Goal: Task Accomplishment & Management: Use online tool/utility

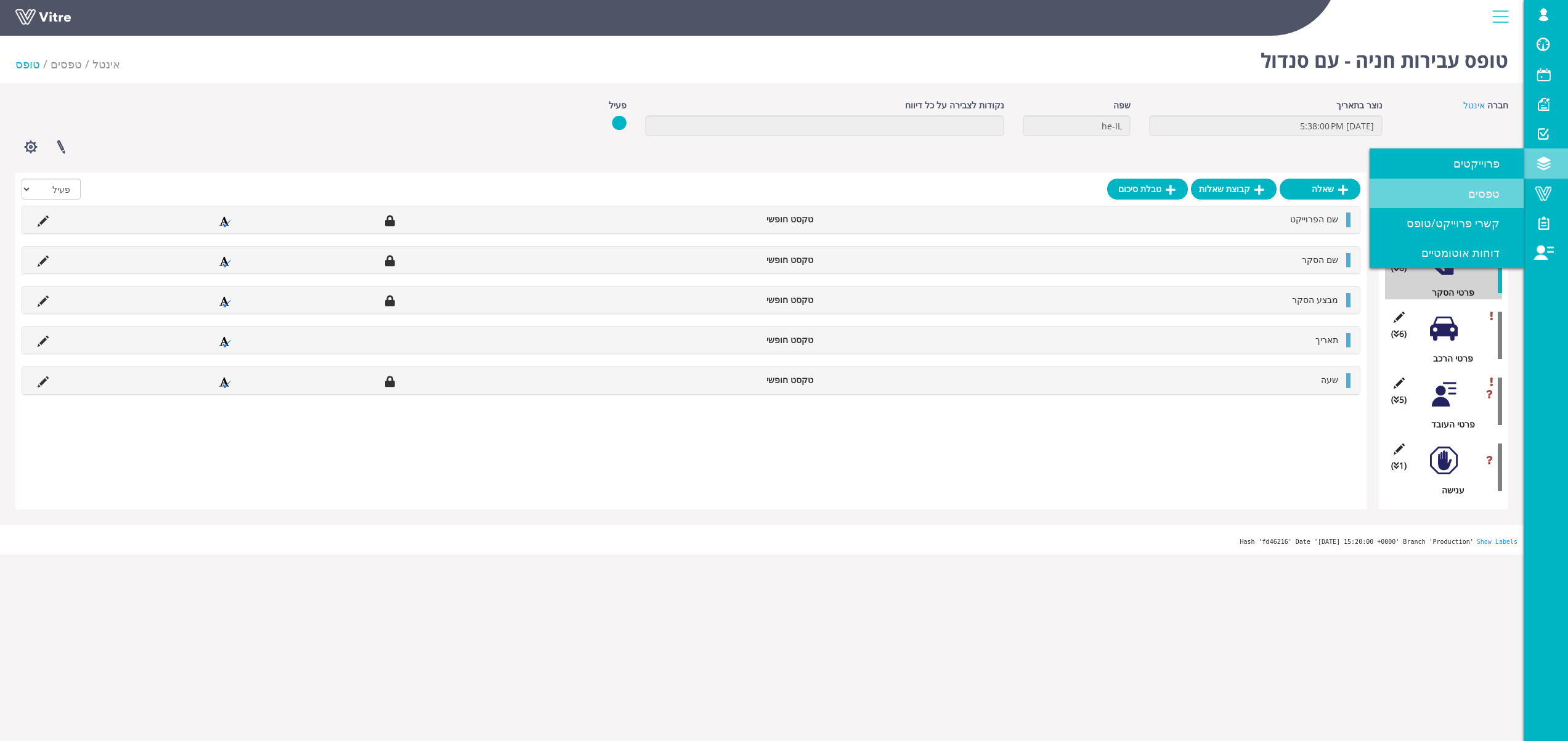
click at [1487, 195] on span "טפסים" at bounding box center [1491, 193] width 46 height 15
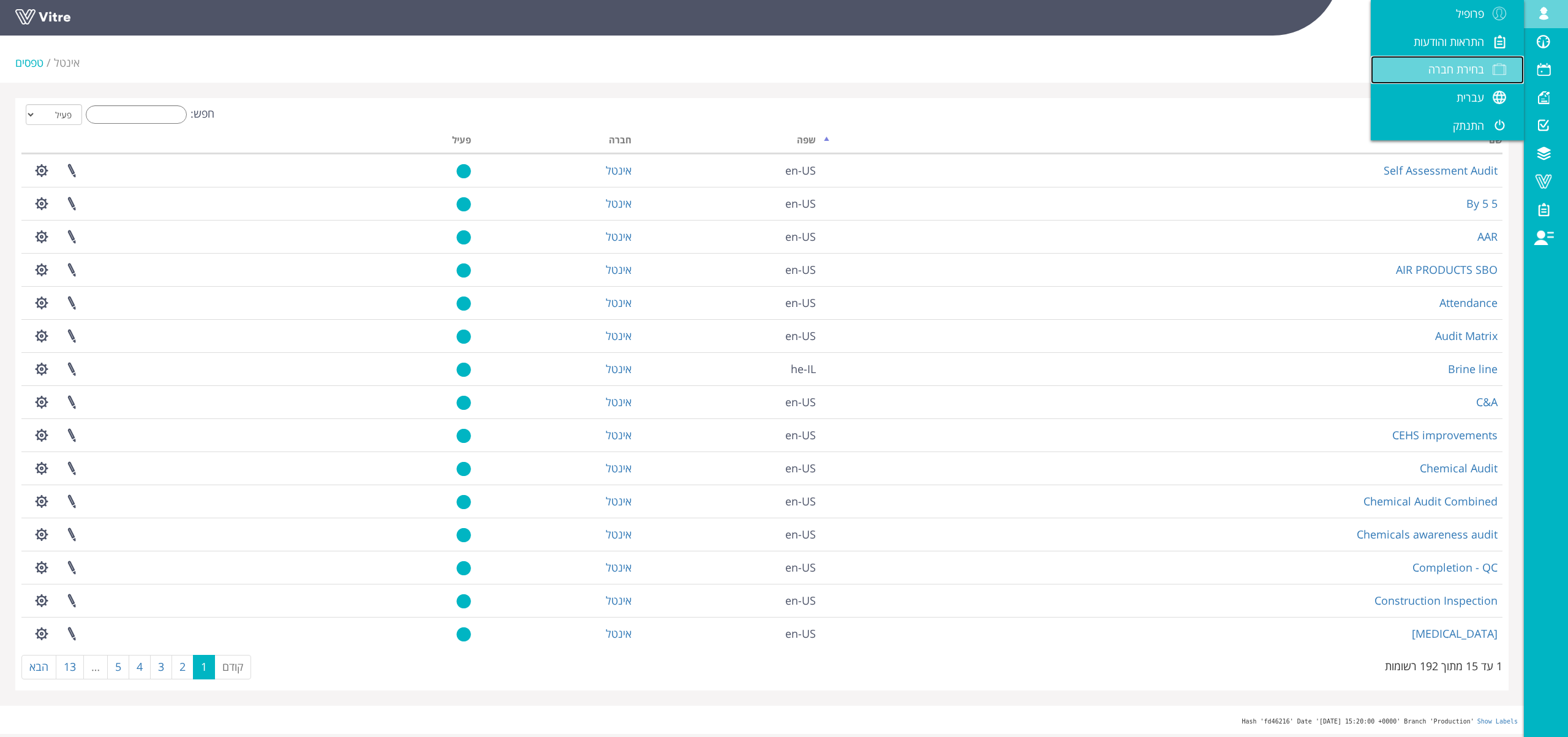
click at [1494, 76] on span at bounding box center [1499, 69] width 30 height 15
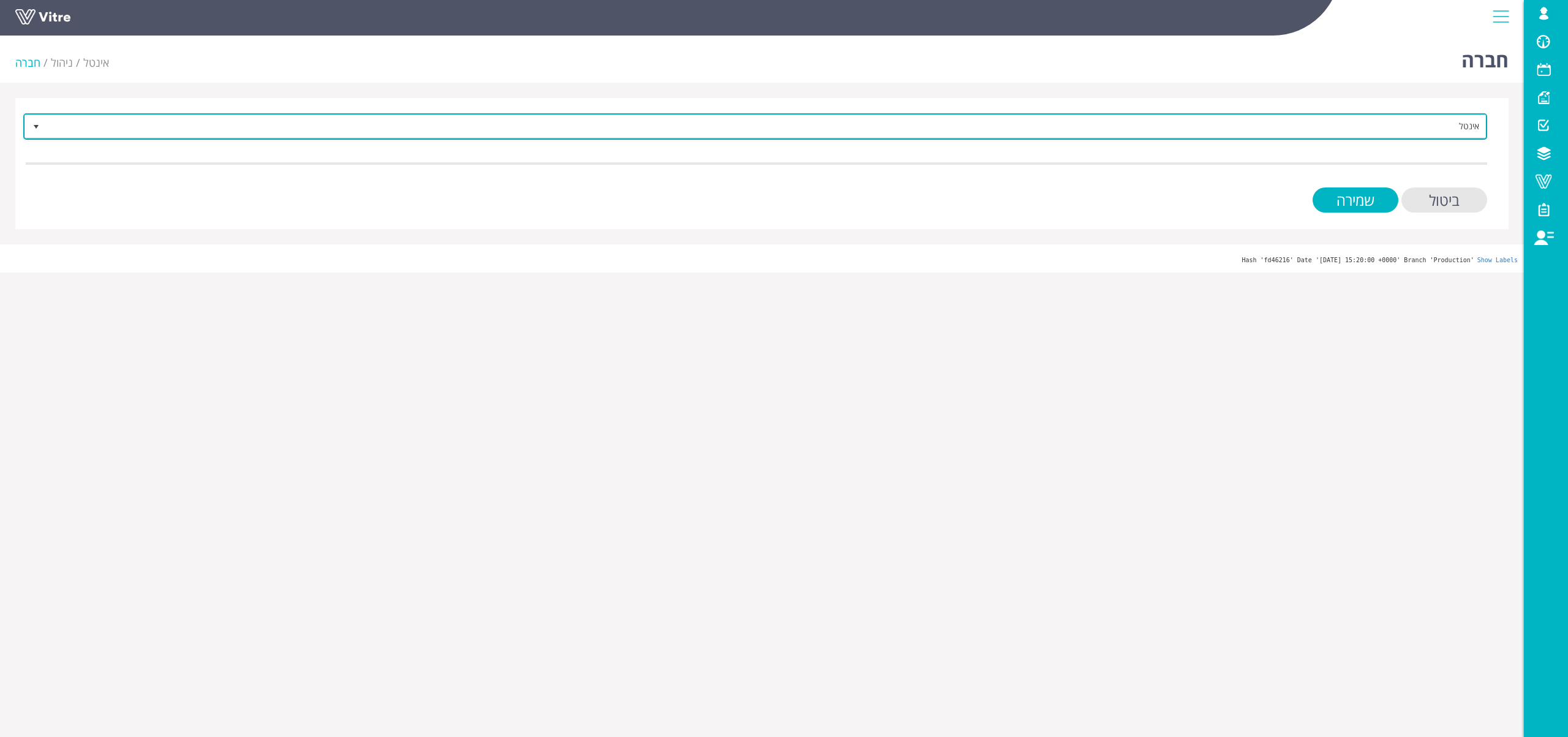
click at [1247, 126] on span "אינטל" at bounding box center [766, 126] width 1439 height 22
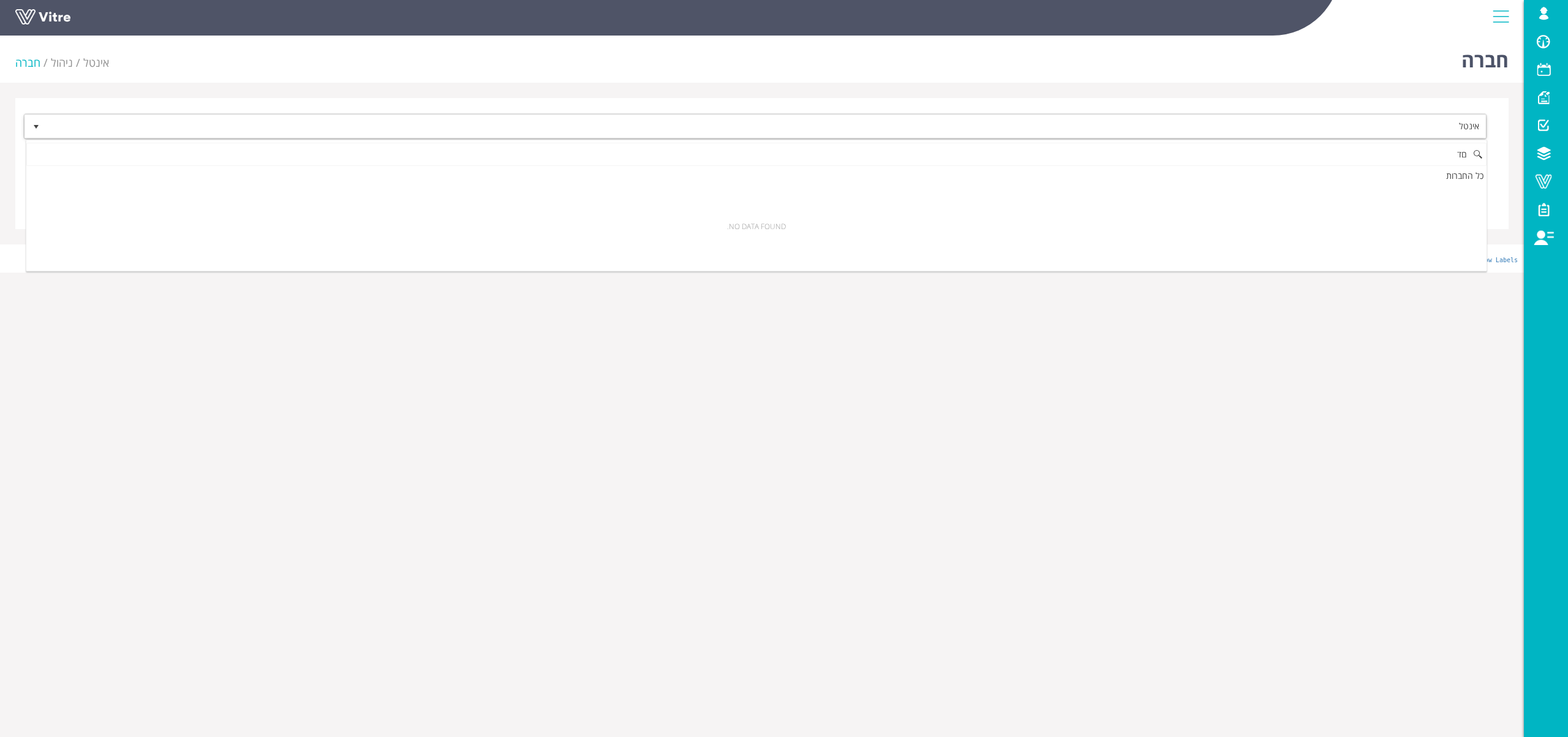
type input "ם"
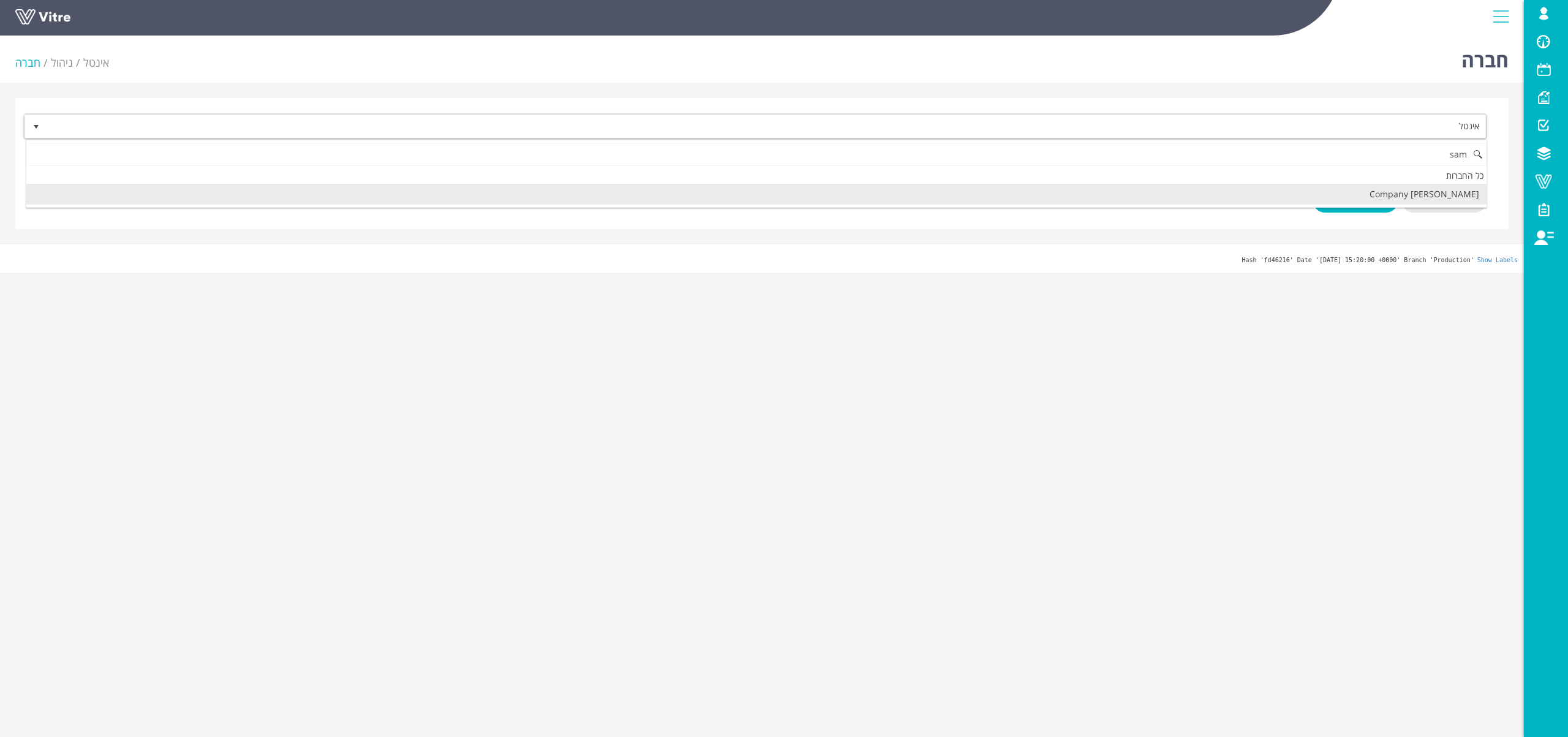
click at [1269, 193] on li "[PERSON_NAME]'s Company" at bounding box center [756, 194] width 1460 height 21
type input "sam"
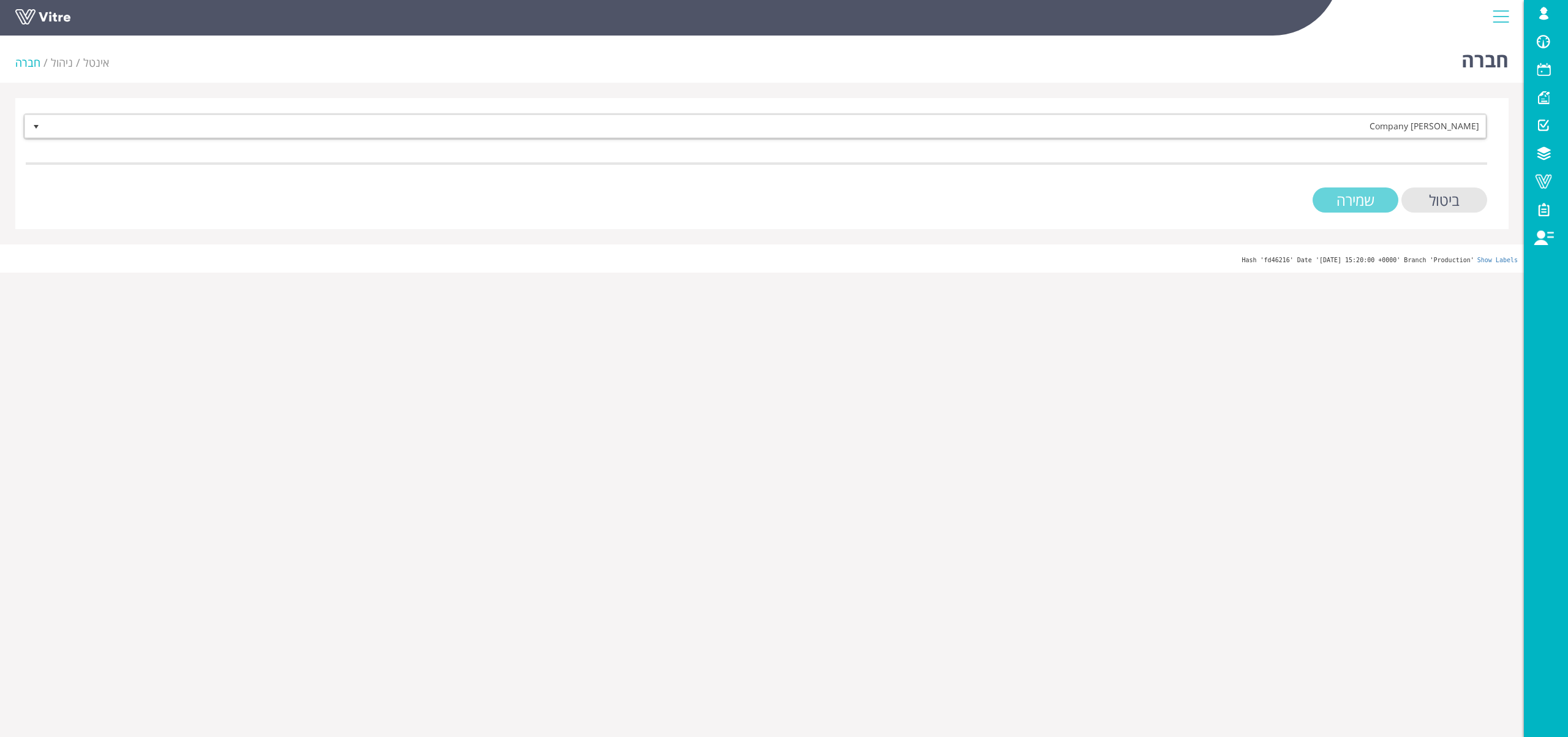
click at [1354, 203] on input "שמירה" at bounding box center [1355, 200] width 86 height 25
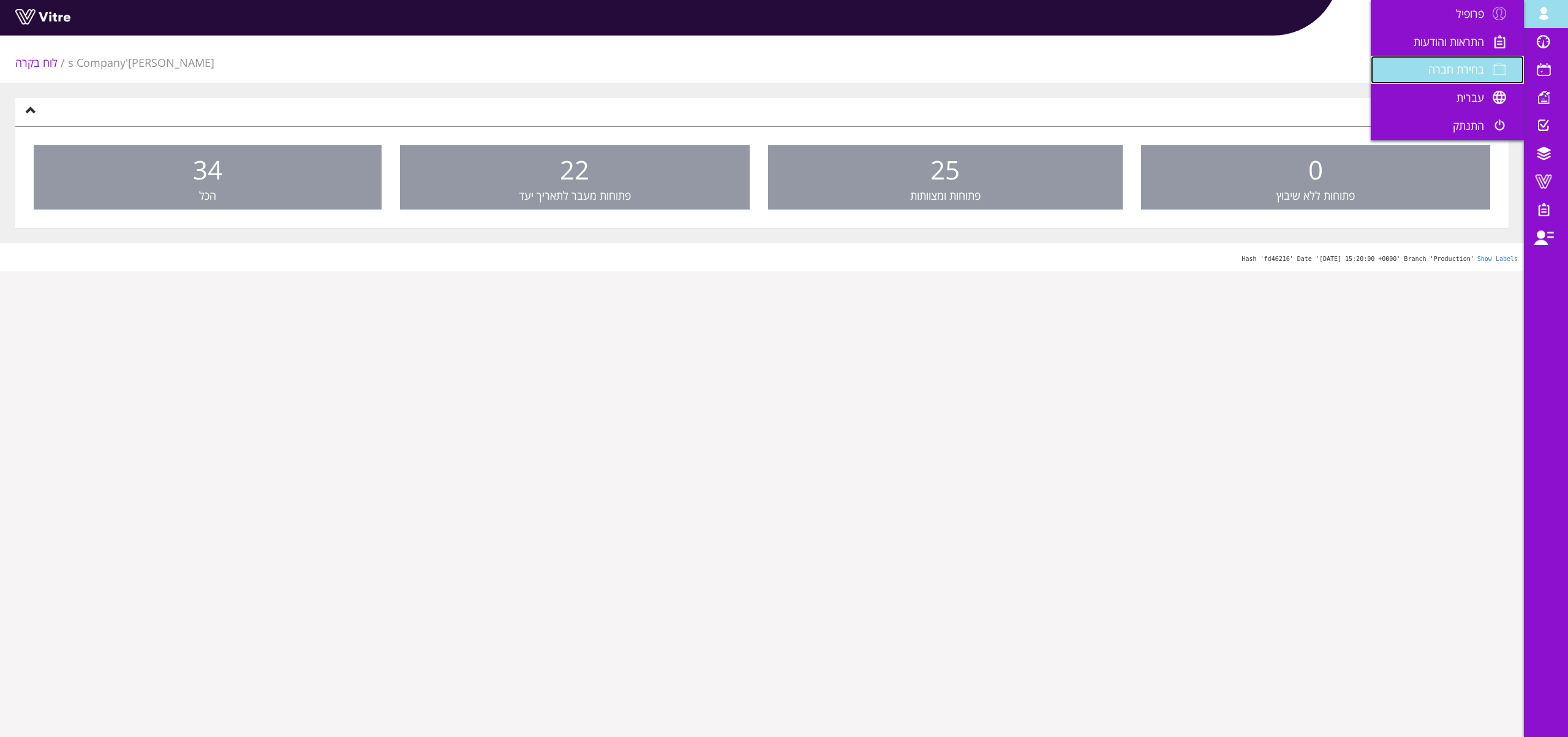
click at [1445, 71] on span "בחירת חברה" at bounding box center [1456, 69] width 56 height 15
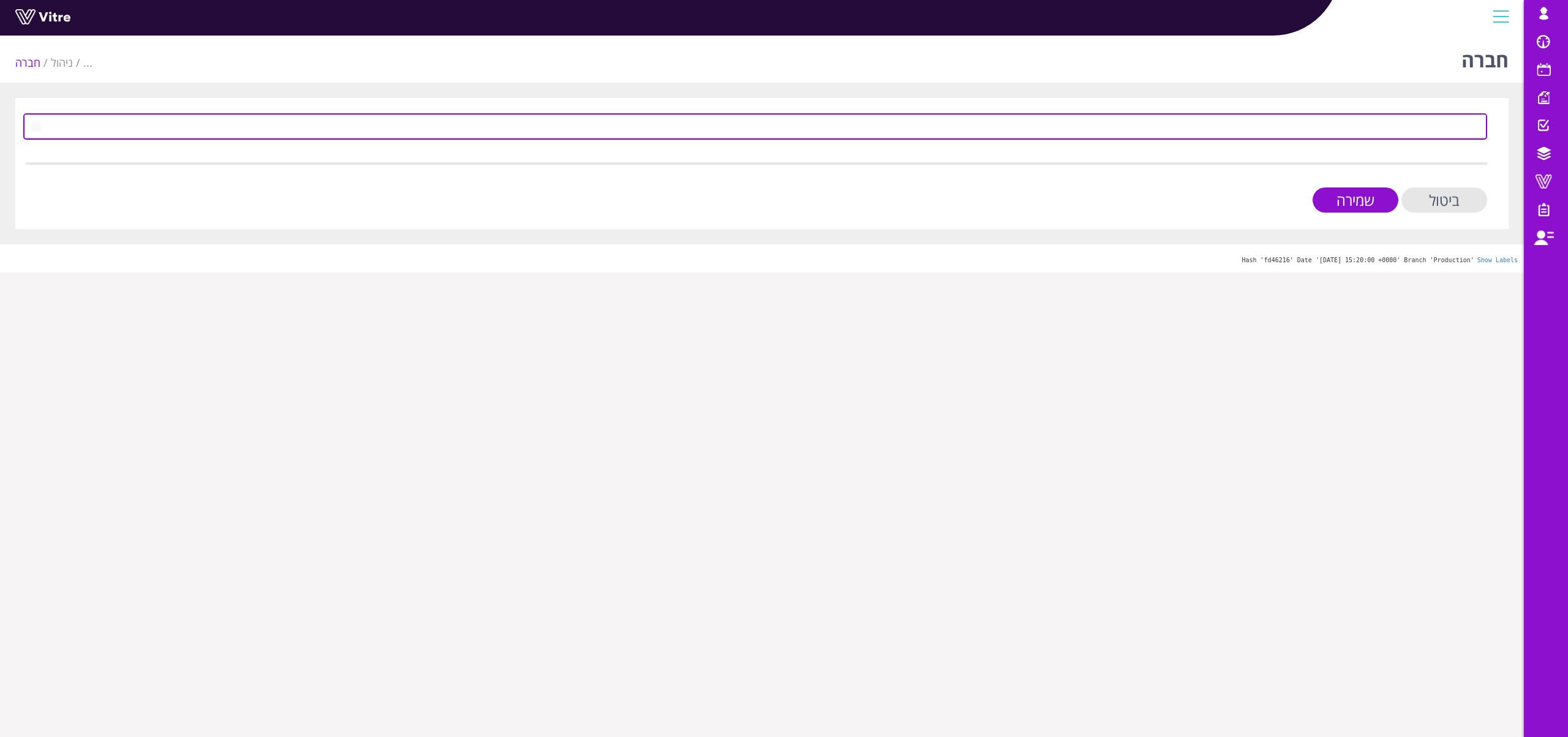
click at [1452, 121] on span at bounding box center [766, 126] width 1439 height 22
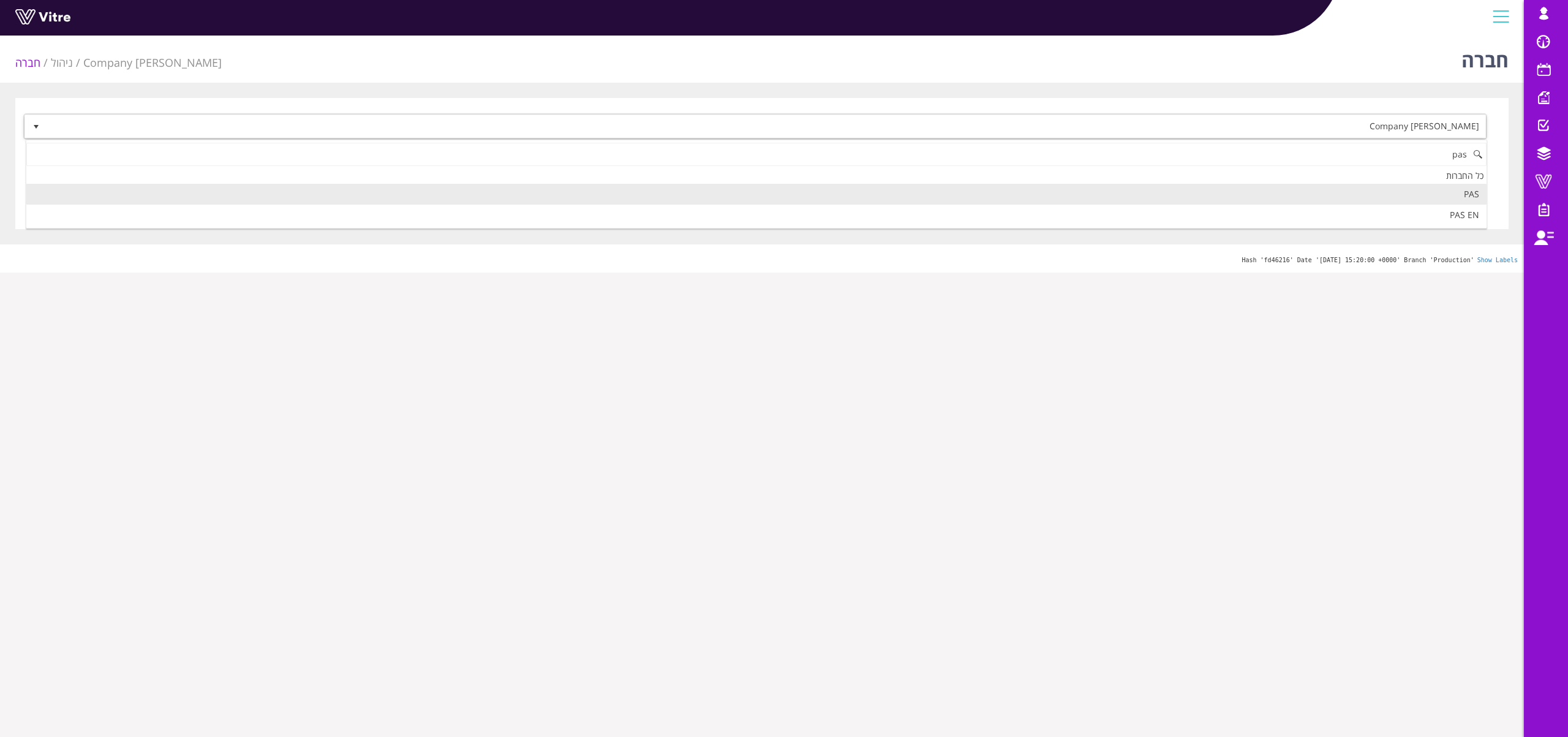
click at [1456, 193] on li "PAS" at bounding box center [756, 194] width 1460 height 21
type input "pas"
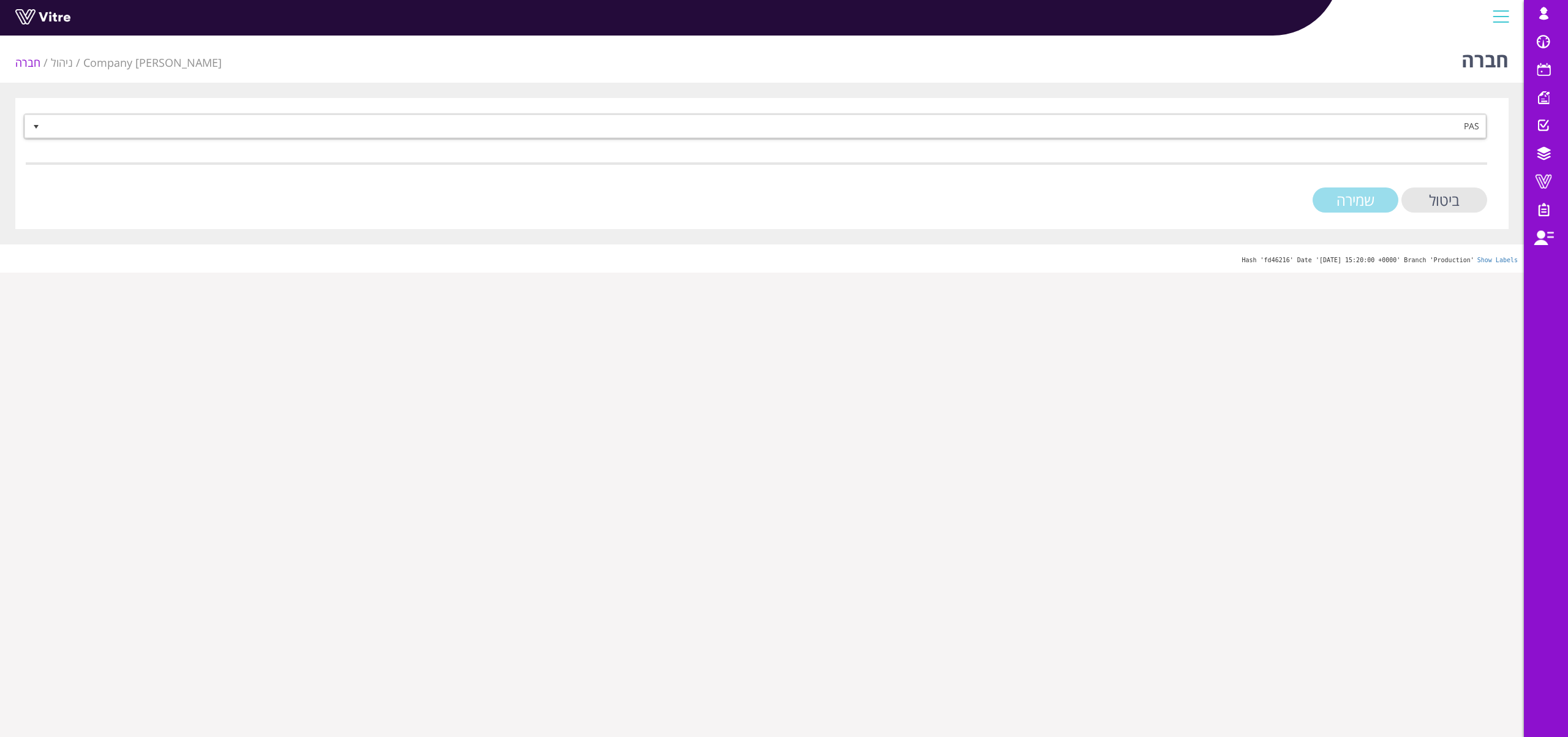
click at [1375, 199] on input "שמירה" at bounding box center [1355, 200] width 86 height 25
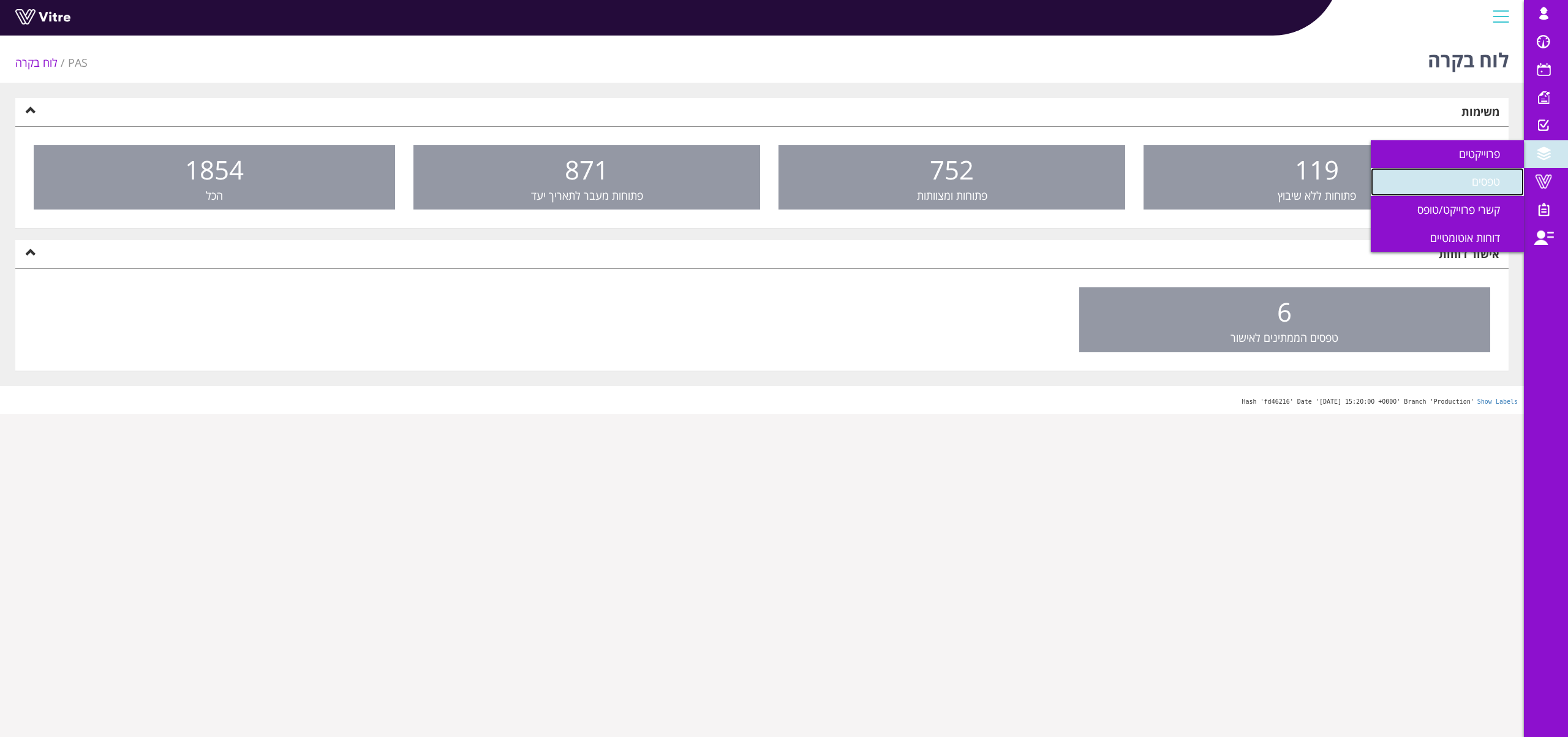
click at [1490, 178] on span "טפסים" at bounding box center [1493, 181] width 43 height 15
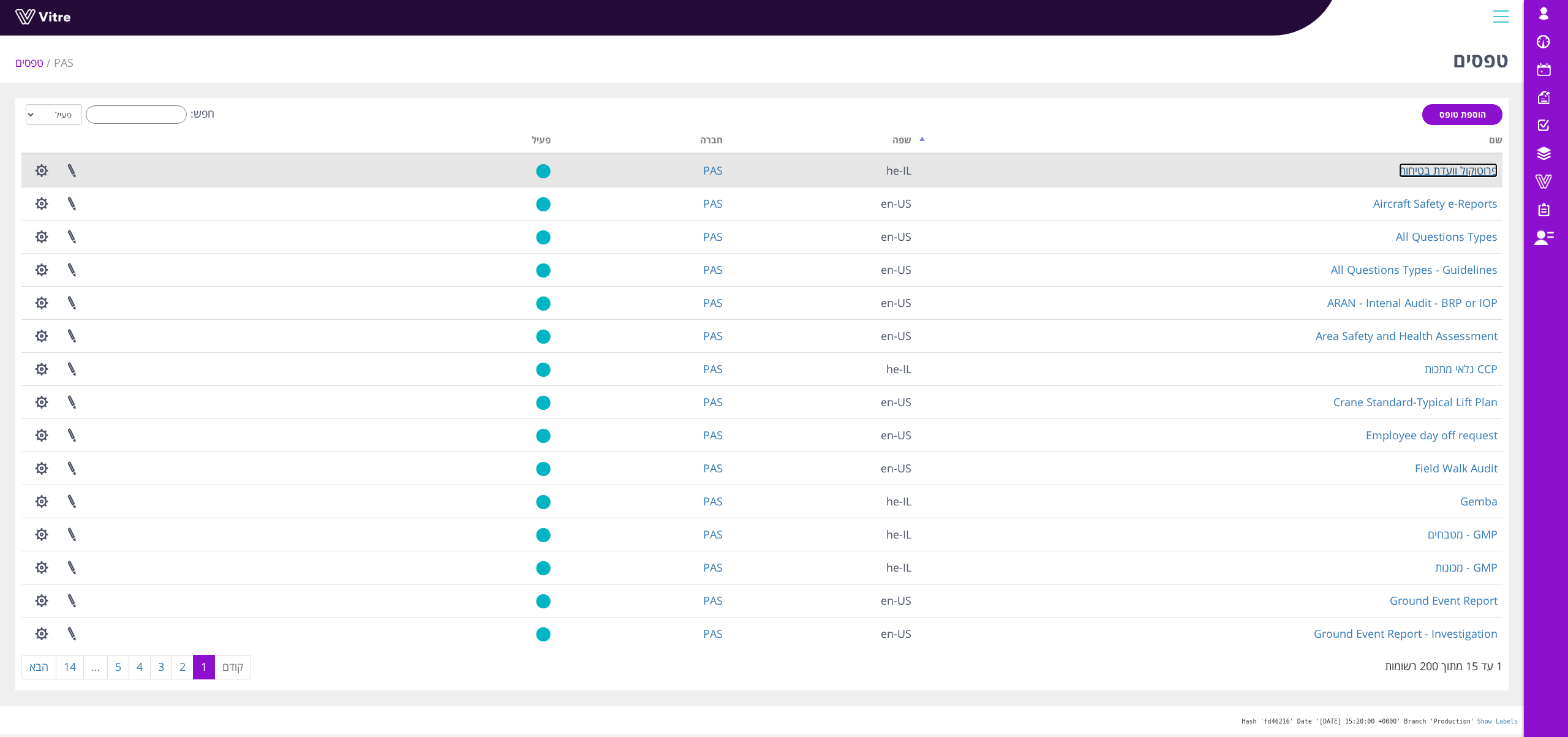
click at [1454, 169] on link "פרוטוקול וועדת בטיחות" at bounding box center [1448, 170] width 99 height 15
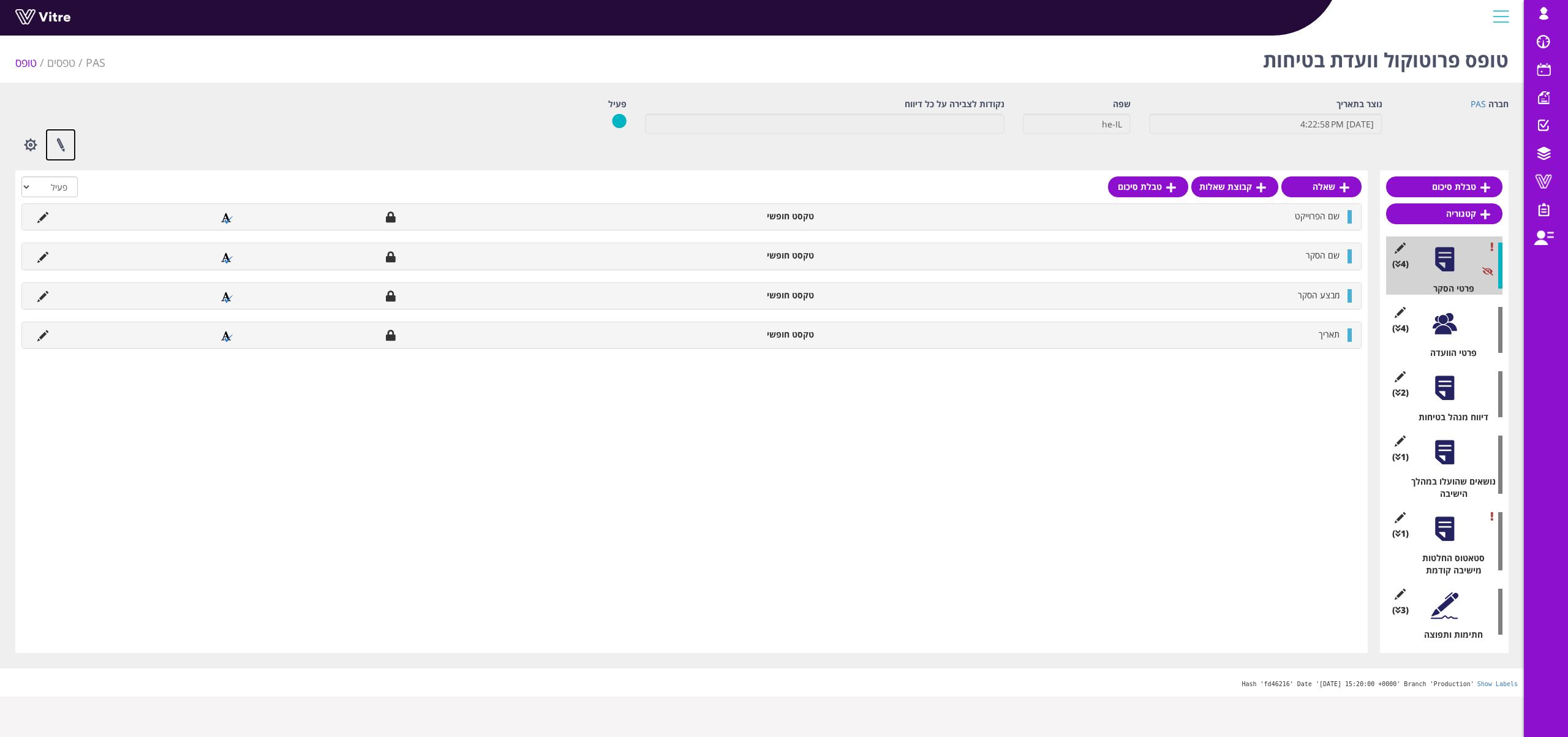
drag, startPoint x: 63, startPoint y: 141, endPoint x: 120, endPoint y: 149, distance: 57.6
click at [63, 141] on link at bounding box center [60, 145] width 30 height 32
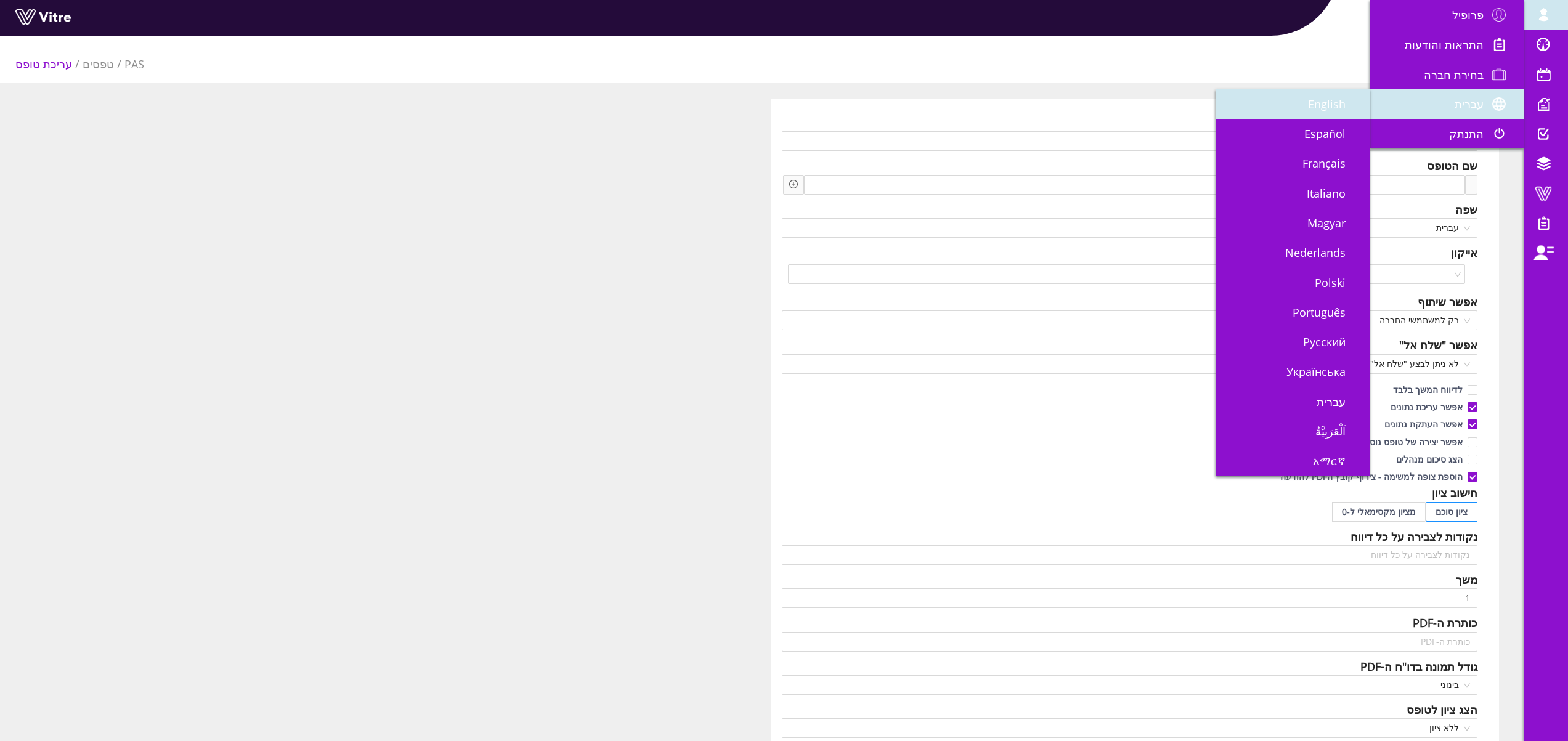
click at [1329, 110] on span "English" at bounding box center [1334, 104] width 53 height 15
